Goal: Find specific page/section: Find specific page/section

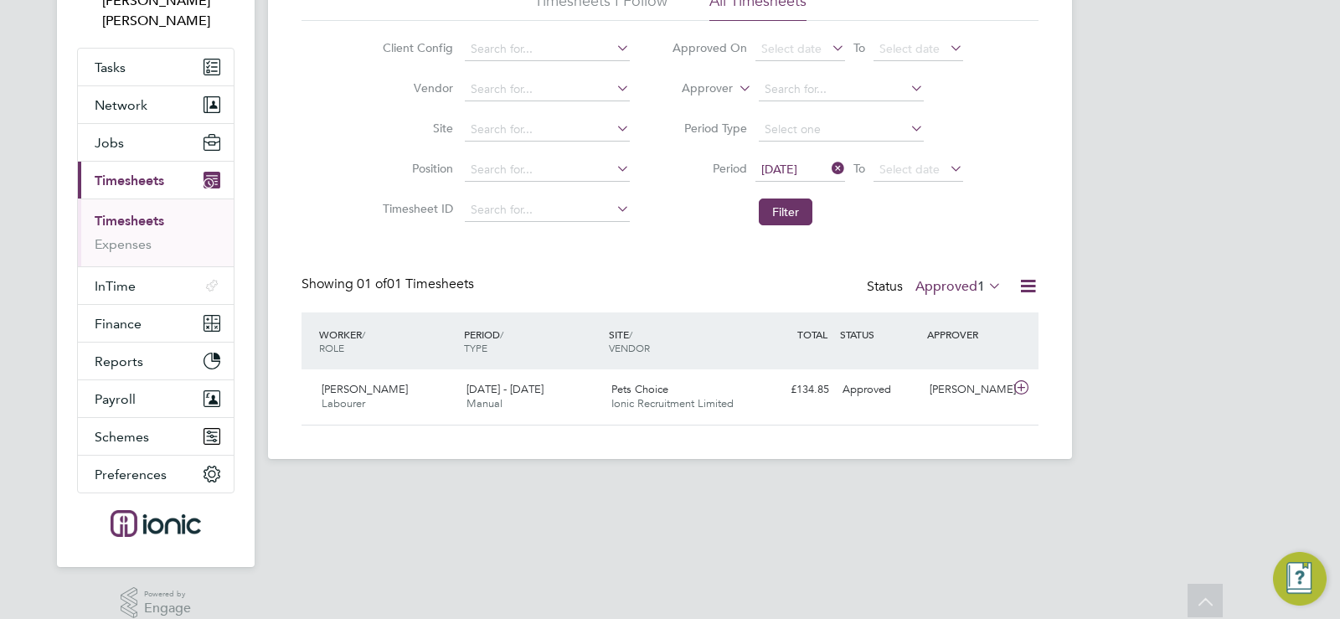
scroll to position [43, 146]
click at [790, 204] on button "Filter" at bounding box center [786, 211] width 54 height 27
click at [973, 283] on label "Approved 1" at bounding box center [958, 286] width 86 height 17
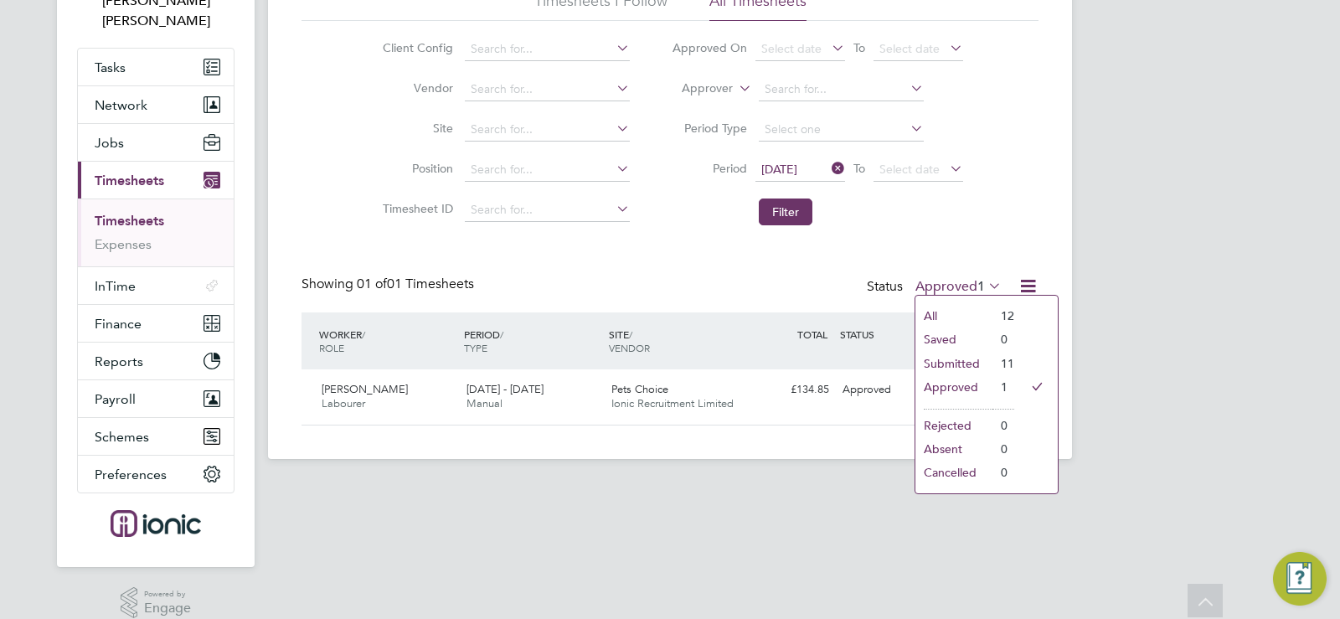
click at [963, 359] on li "Submitted" at bounding box center [953, 363] width 77 height 23
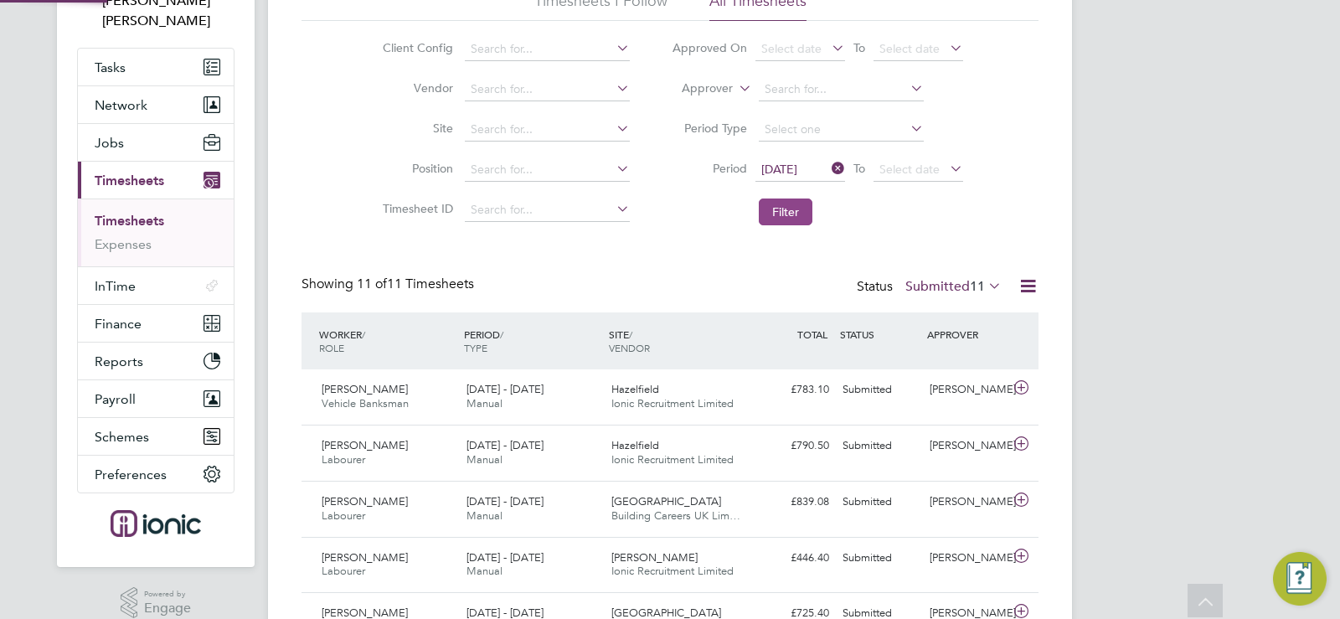
scroll to position [0, 0]
click at [793, 208] on button "Filter" at bounding box center [786, 211] width 54 height 27
click at [789, 209] on button "Filter" at bounding box center [786, 211] width 54 height 27
click at [790, 212] on button "Filter" at bounding box center [786, 211] width 54 height 27
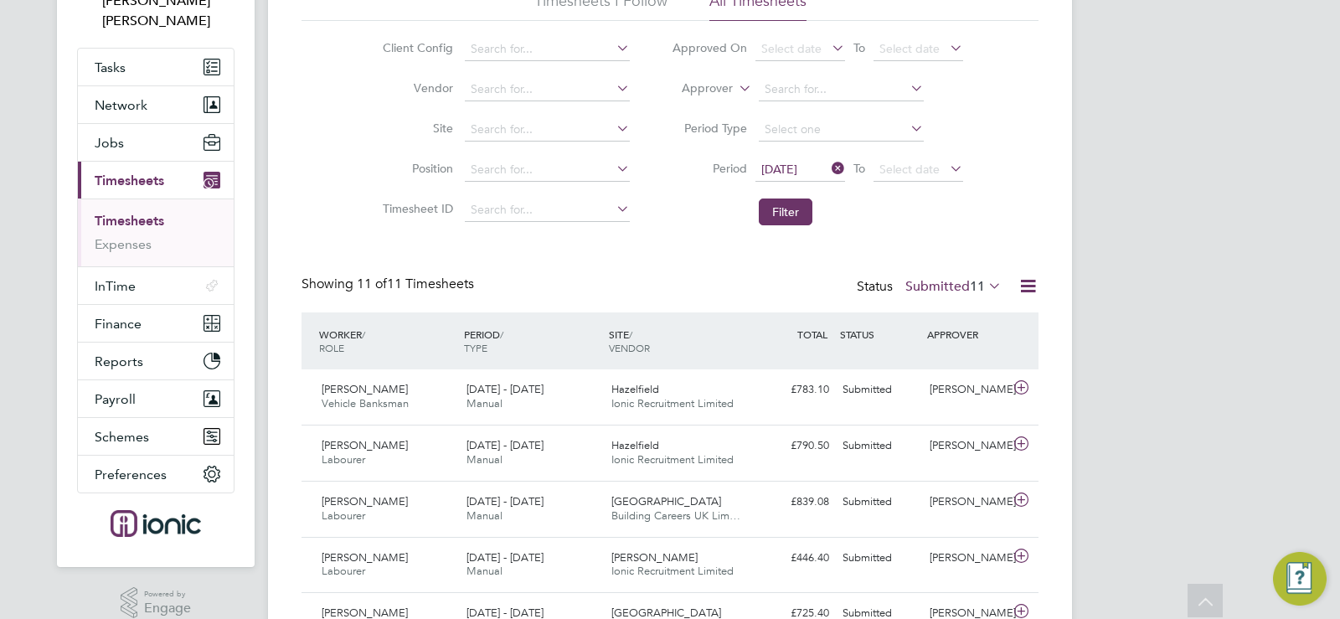
click at [673, 271] on div "Timesheets New Timesheet Timesheets I Follow All Timesheets Client Config Vendo…" at bounding box center [669, 463] width 737 height 1044
click at [985, 288] on icon at bounding box center [985, 285] width 0 height 23
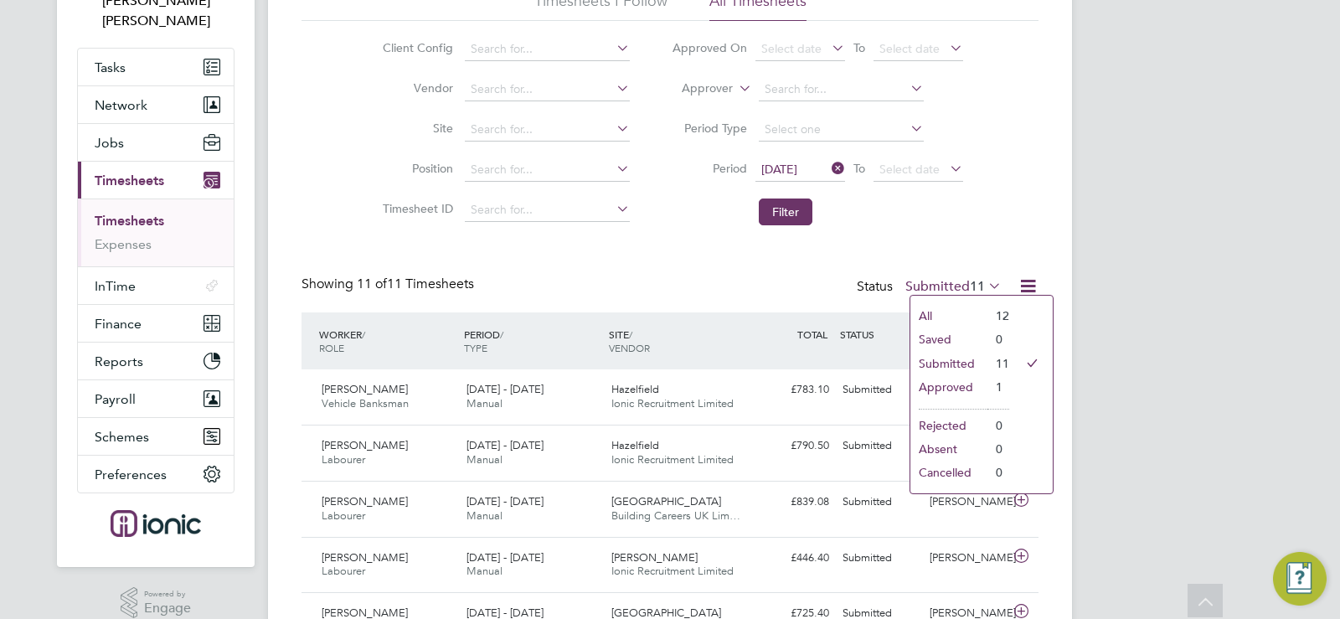
click at [985, 288] on icon at bounding box center [985, 285] width 0 height 23
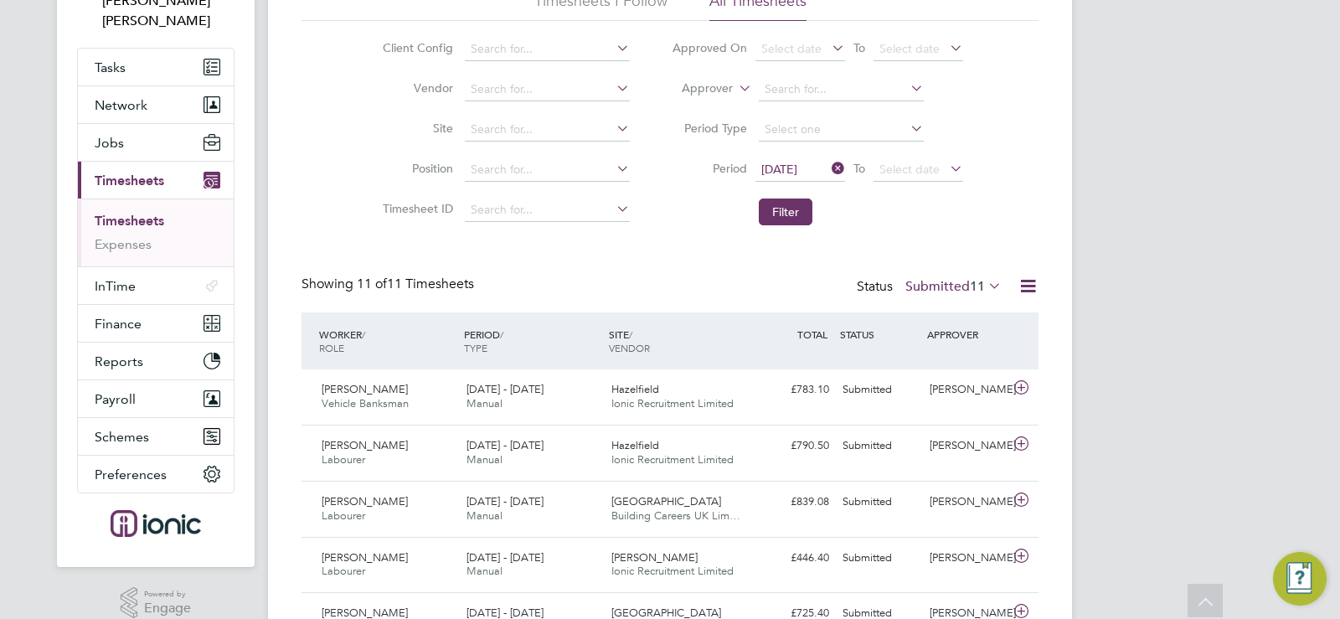
click at [985, 288] on icon at bounding box center [985, 285] width 0 height 23
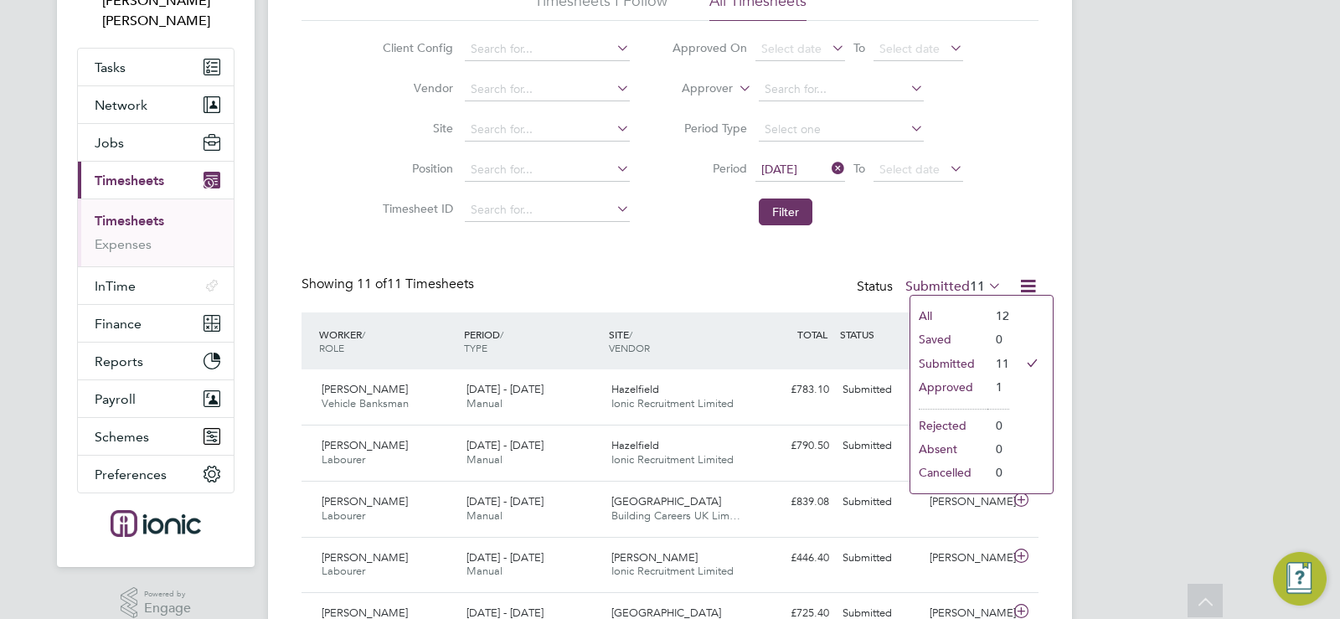
click at [985, 288] on icon at bounding box center [985, 285] width 0 height 23
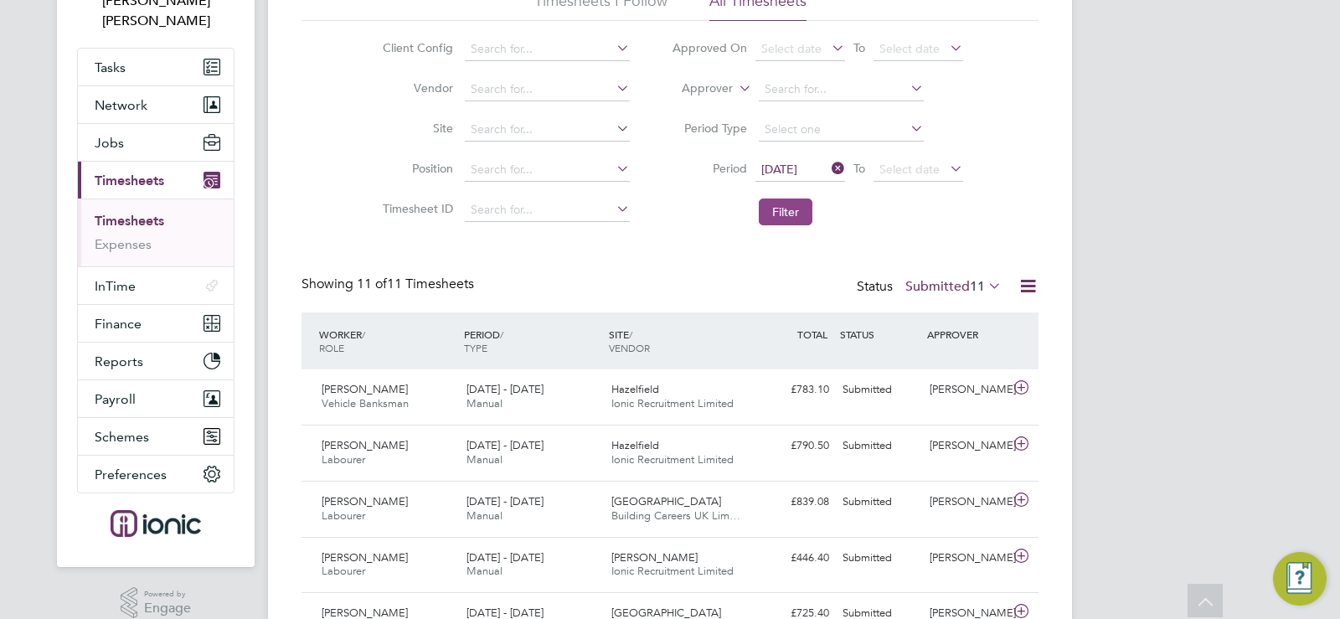
click at [790, 215] on button "Filter" at bounding box center [786, 211] width 54 height 27
click at [713, 249] on div "Timesheets New Timesheet Timesheets I Follow All Timesheets Client Config Vendo…" at bounding box center [669, 463] width 737 height 1044
click at [790, 209] on button "Filter" at bounding box center [786, 211] width 54 height 27
click at [649, 237] on div "Timesheets New Timesheet Timesheets I Follow All Timesheets Client Config Vendo…" at bounding box center [669, 463] width 737 height 1044
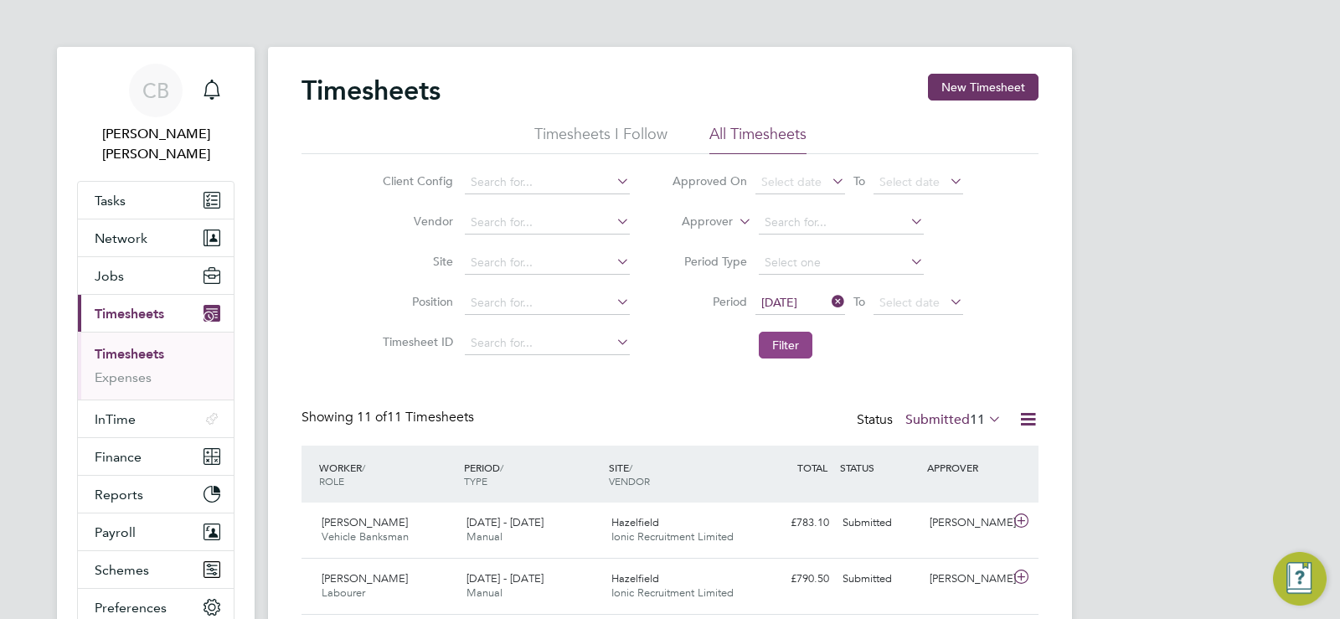
click at [799, 342] on button "Filter" at bounding box center [786, 345] width 54 height 27
click at [785, 350] on button "Filter" at bounding box center [786, 345] width 54 height 27
click at [648, 353] on li "Timesheet ID" at bounding box center [504, 343] width 294 height 40
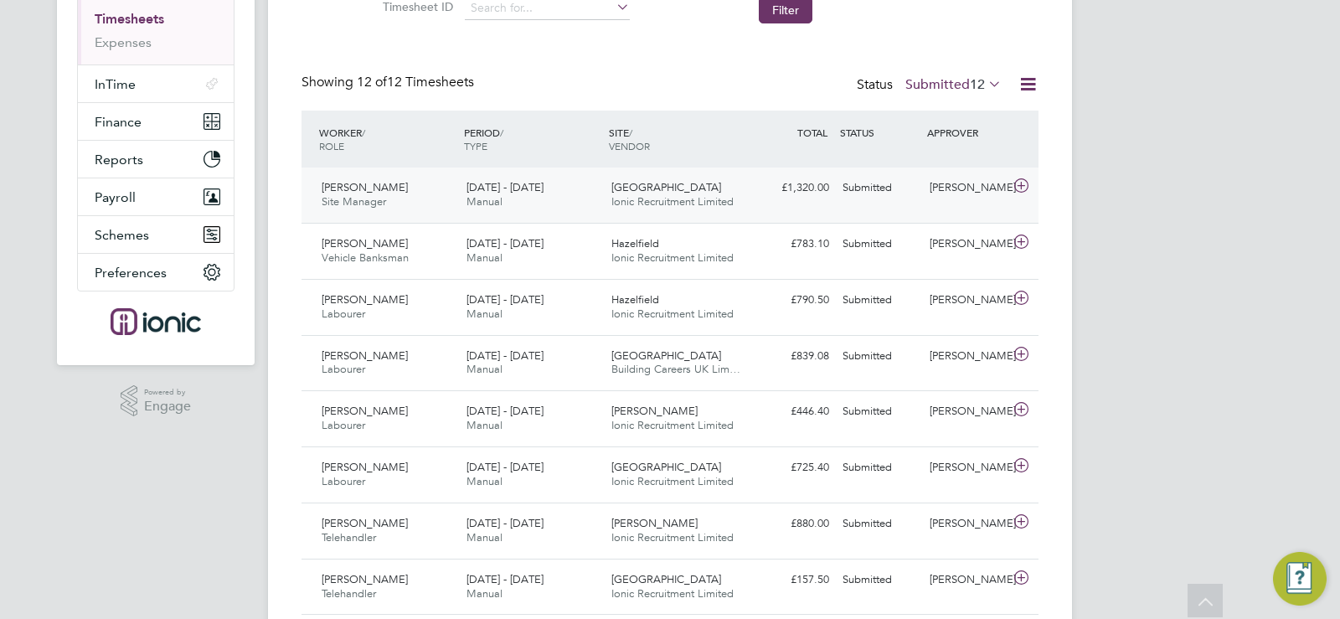
click at [651, 194] on div "[GEOGRAPHIC_DATA] Ionic Recruitment Limited" at bounding box center [676, 195] width 145 height 42
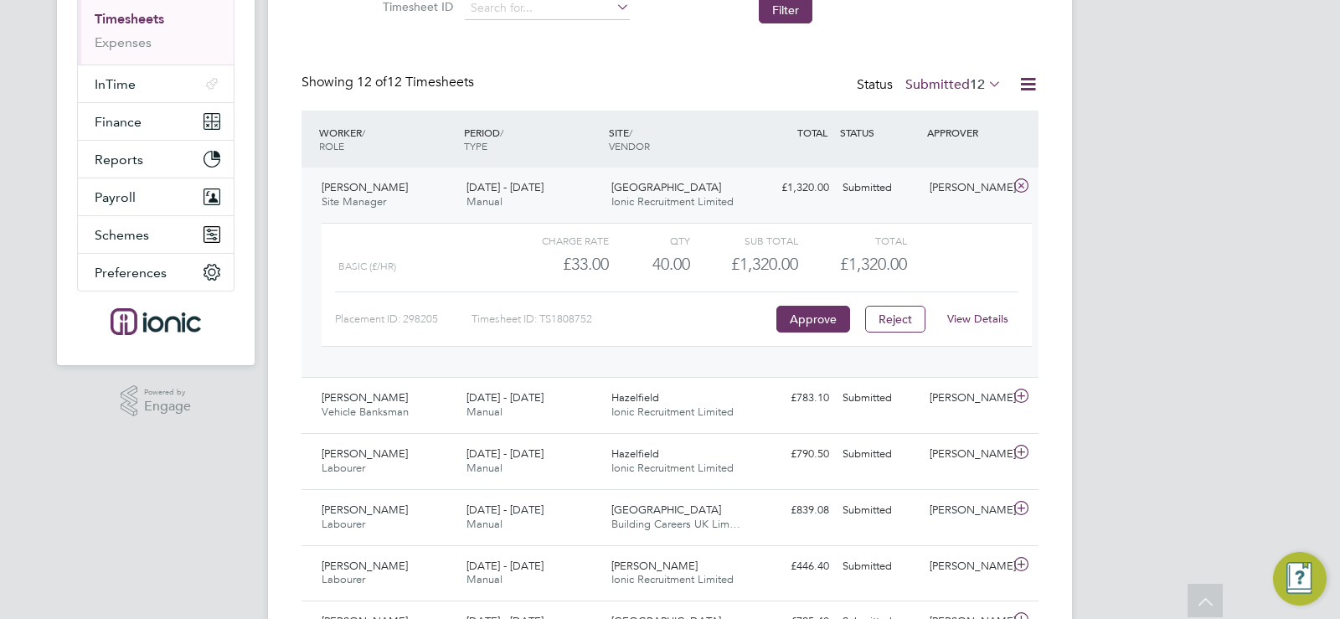
click at [651, 194] on div "[GEOGRAPHIC_DATA] Ionic Recruitment Limited" at bounding box center [676, 195] width 145 height 42
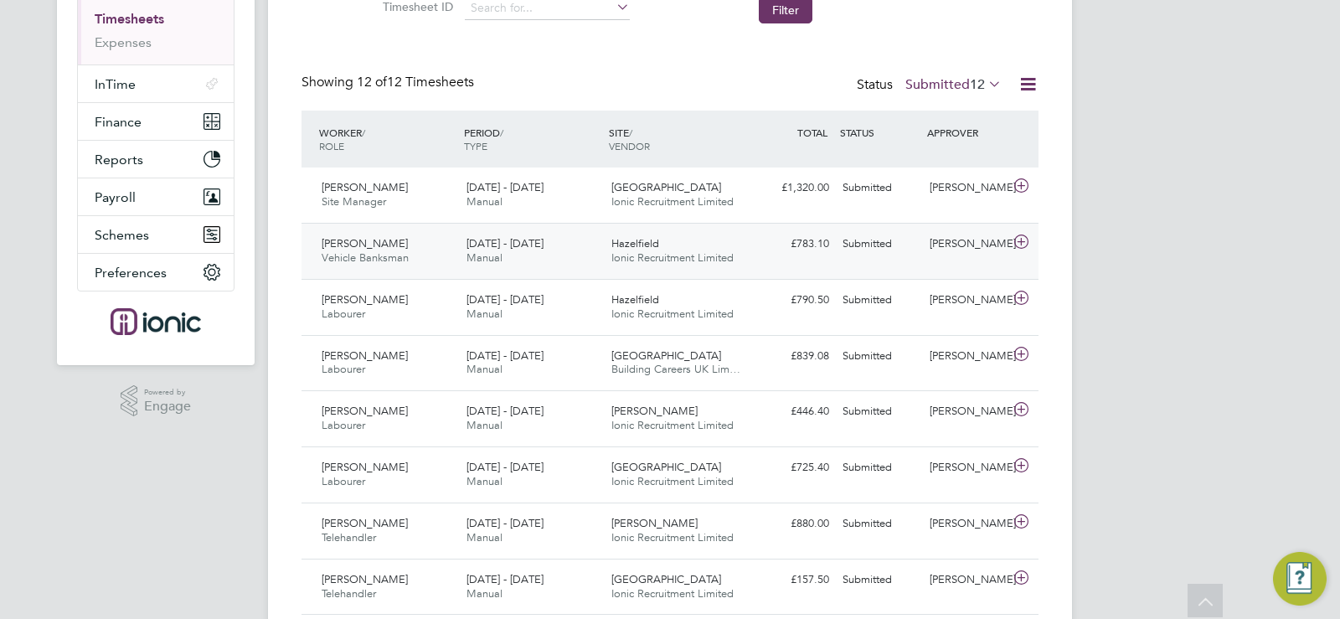
click at [443, 239] on div "[PERSON_NAME] Vehicle Banksman [DATE] - [DATE]" at bounding box center [387, 251] width 145 height 42
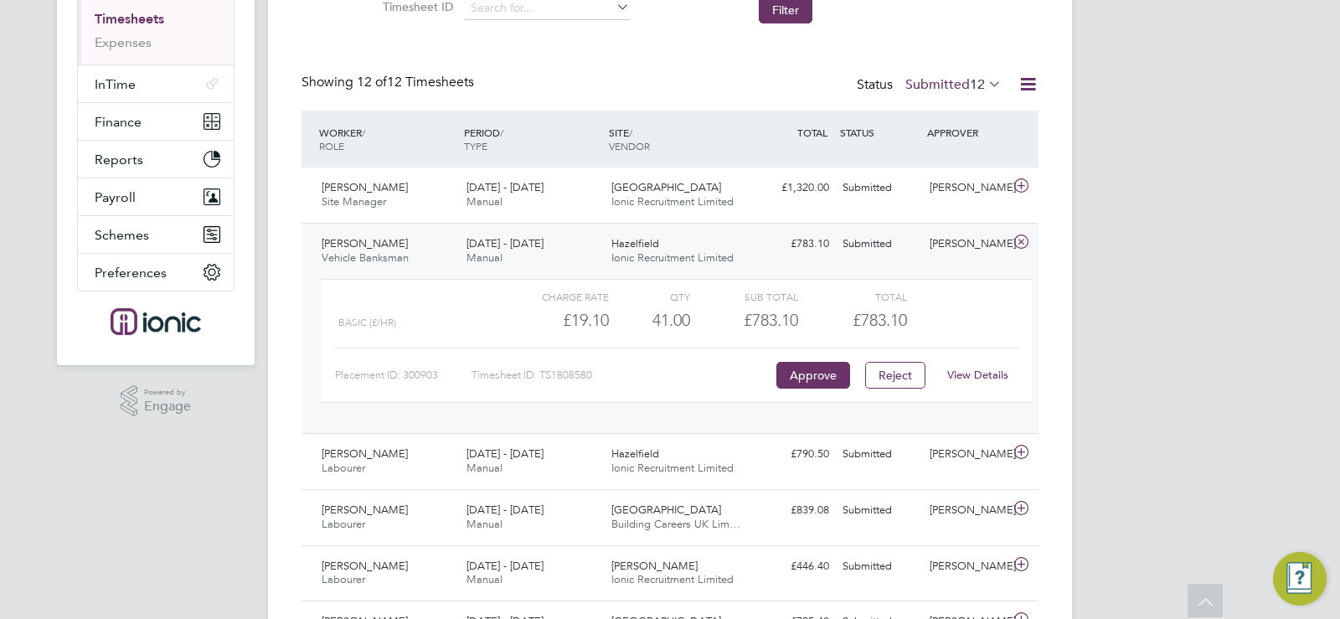
click at [562, 238] on div "[DATE] - [DATE] Manual" at bounding box center [532, 251] width 145 height 42
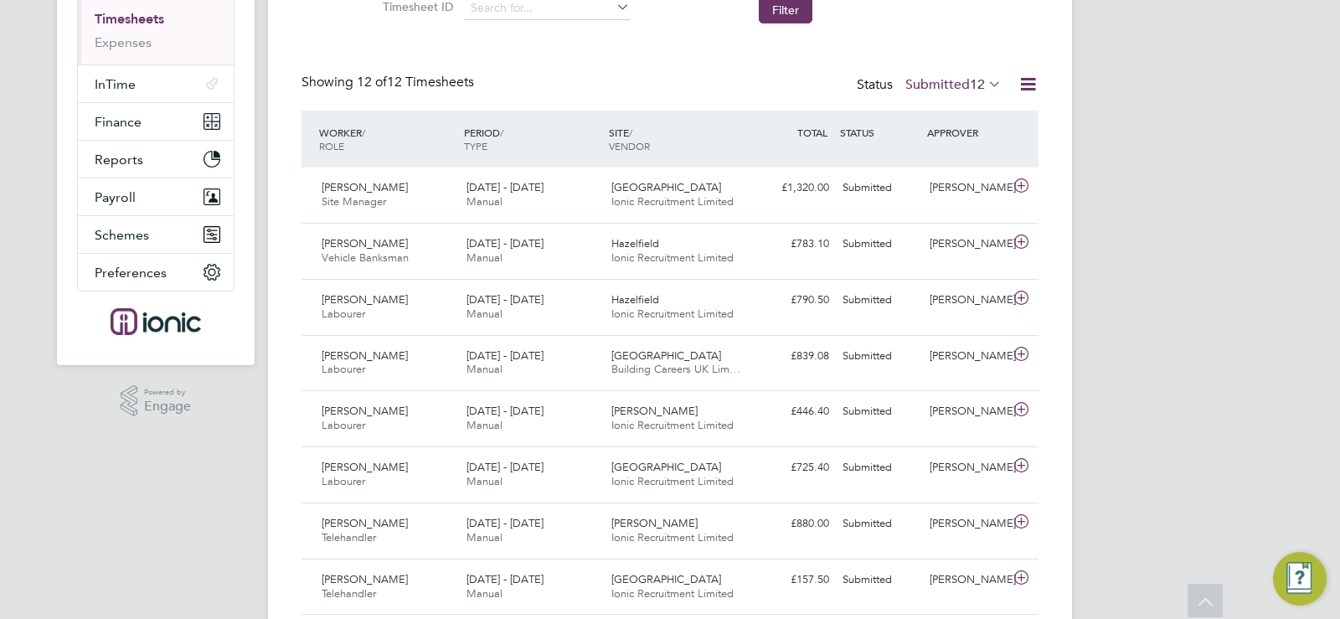
click at [979, 84] on span "12" at bounding box center [977, 84] width 15 height 17
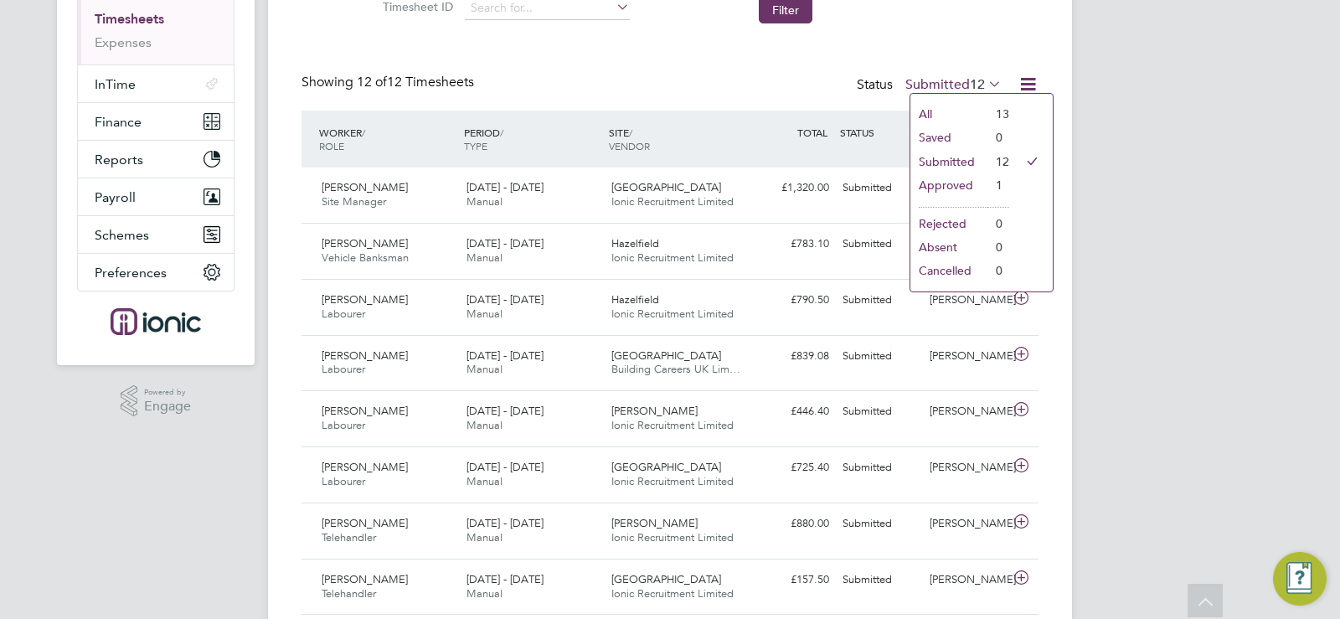
click at [979, 84] on span "12" at bounding box center [977, 84] width 15 height 17
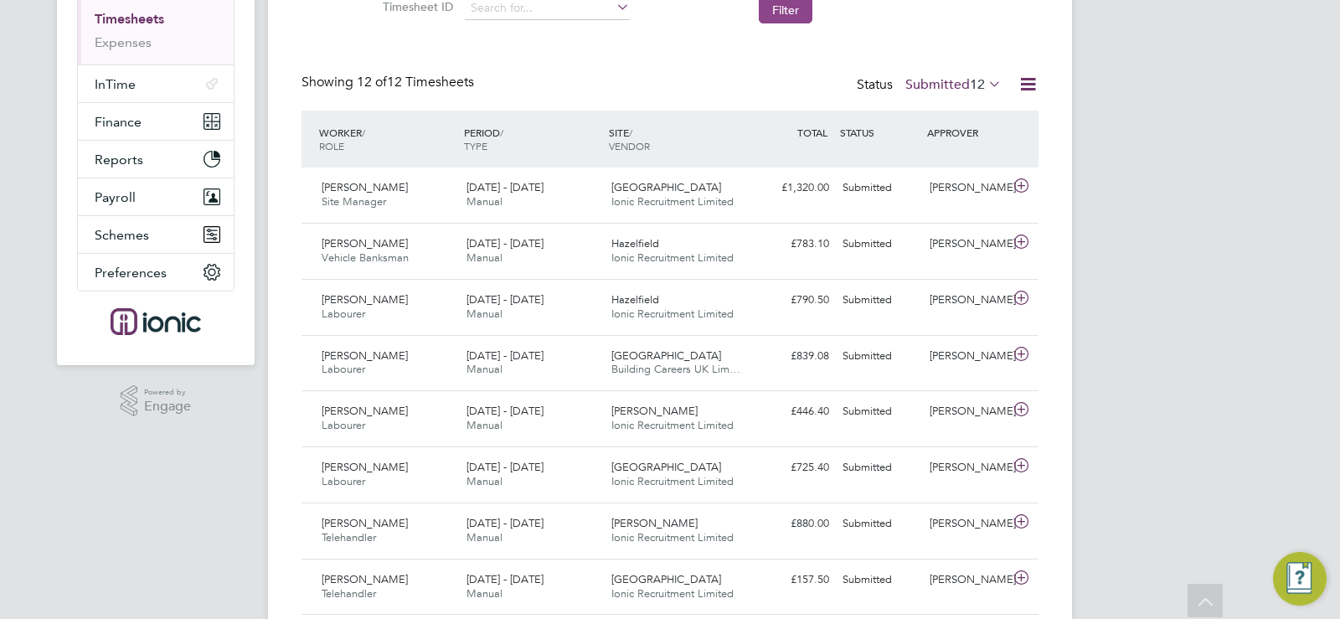
click at [786, 5] on button "Filter" at bounding box center [786, 10] width 54 height 27
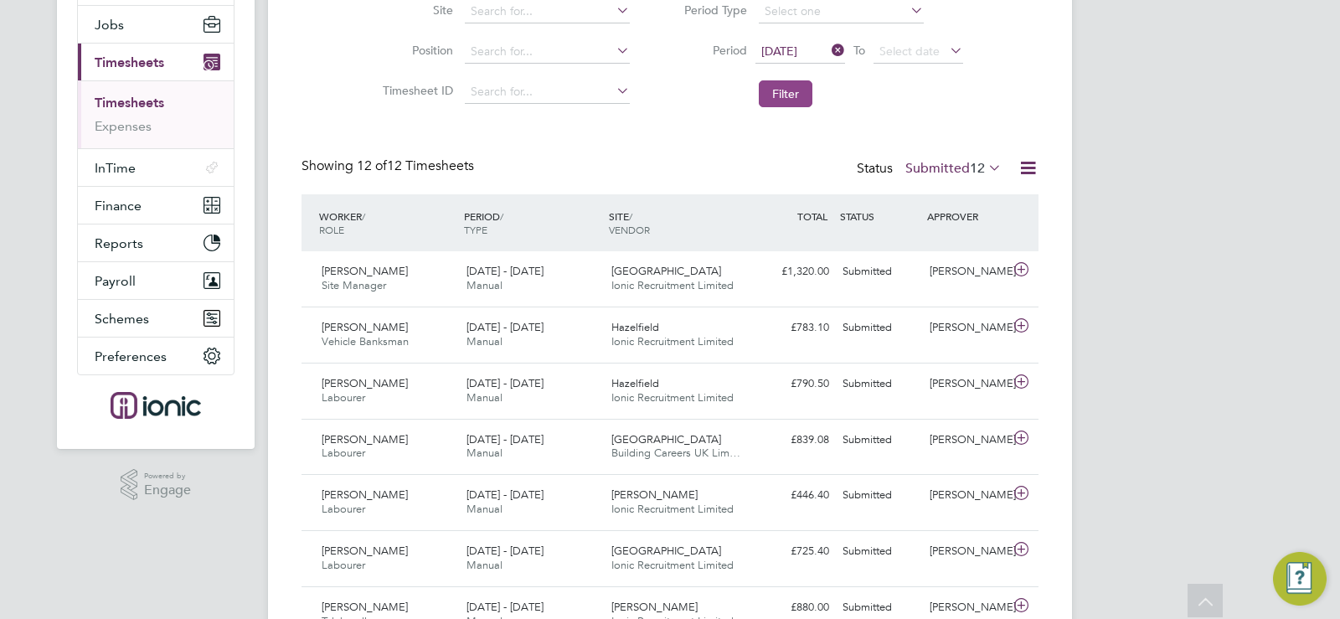
click at [799, 90] on button "Filter" at bounding box center [786, 93] width 54 height 27
click at [965, 169] on label "Submitted 12" at bounding box center [953, 168] width 96 height 17
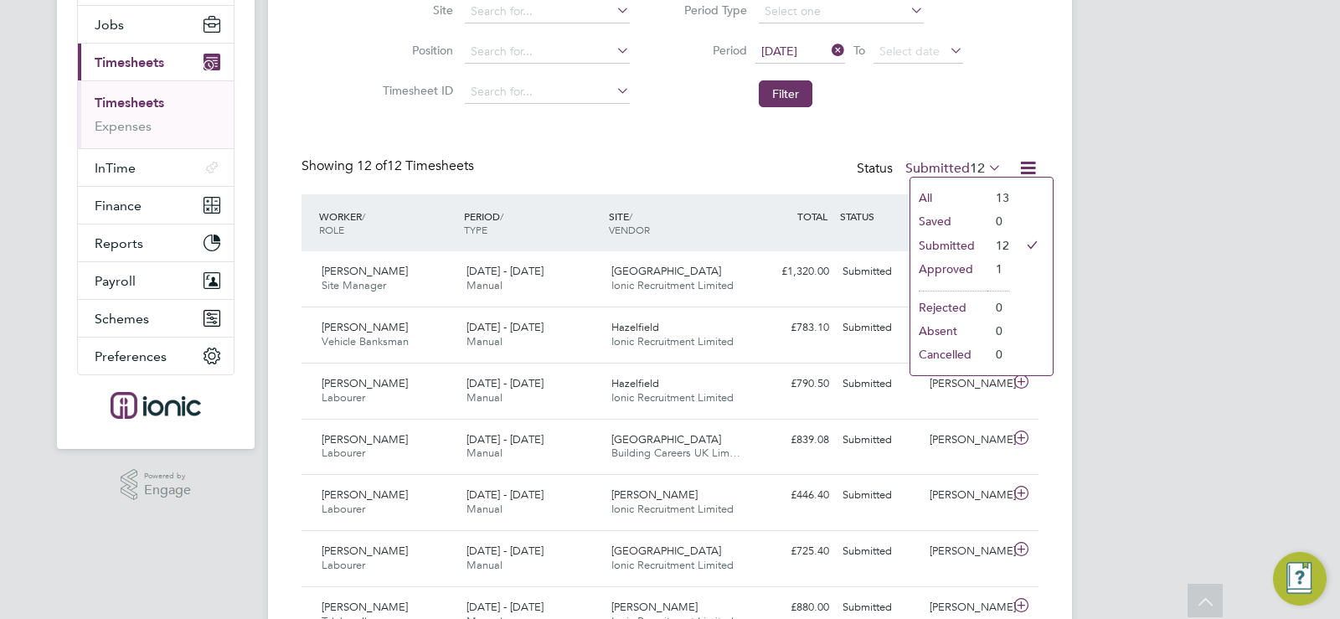
click at [971, 168] on span "12" at bounding box center [977, 168] width 15 height 17
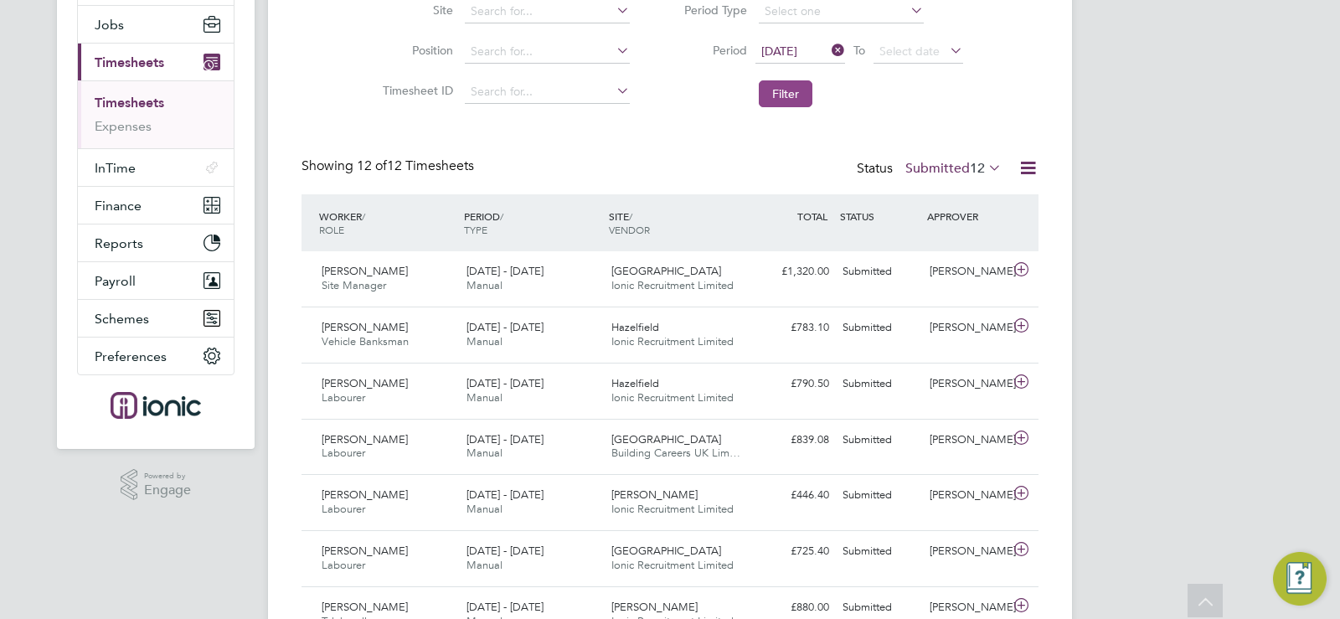
click at [783, 94] on button "Filter" at bounding box center [786, 93] width 54 height 27
click at [671, 131] on div "Timesheets New Timesheet Timesheets I Follow All Timesheets Client Config Vendo…" at bounding box center [669, 373] width 737 height 1100
